Goal: Task Accomplishment & Management: Complete application form

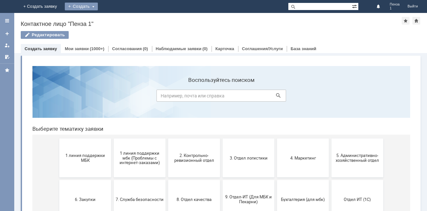
click at [103, 6] on div "Создать" at bounding box center [86, 7] width 33 height 8
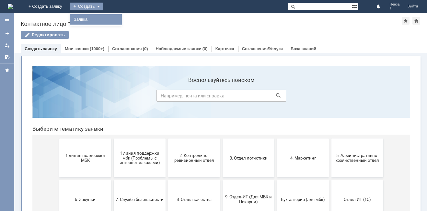
click at [121, 18] on link "Заявка" at bounding box center [95, 20] width 49 height 8
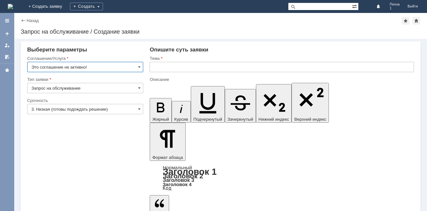
click at [135, 66] on input "Это соглашение не активно!" at bounding box center [85, 67] width 116 height 10
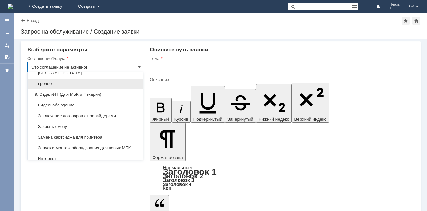
scroll to position [615, 0]
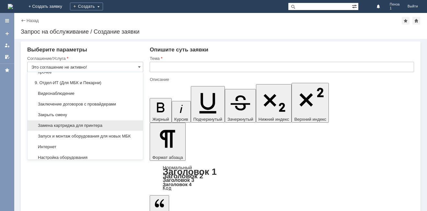
click at [97, 128] on span "Замена картриджа для принтера" at bounding box center [85, 125] width 108 height 5
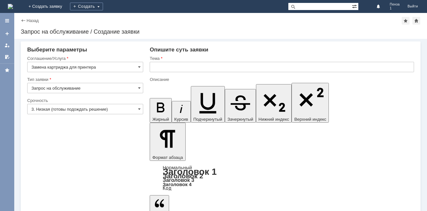
type input "Замена картриджа для принтера"
click at [159, 66] on input "text" at bounding box center [282, 67] width 264 height 10
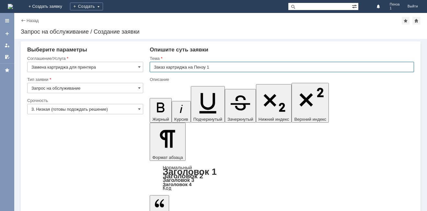
type input "Заказ картриджа на Пензу 1"
